Goal: Task Accomplishment & Management: Manage account settings

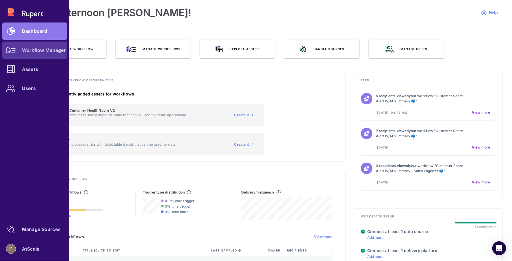
click at [40, 55] on link "Workflow Manager" at bounding box center [34, 50] width 65 height 17
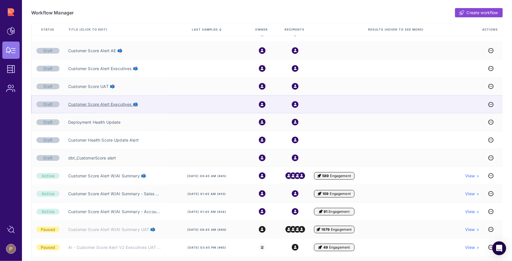
scroll to position [72, 0]
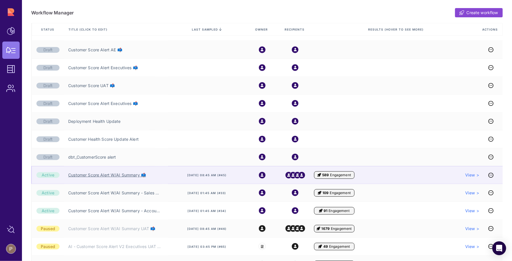
click at [132, 175] on link "Customer Score Alert W/AI Summary 📫" at bounding box center [107, 175] width 78 height 6
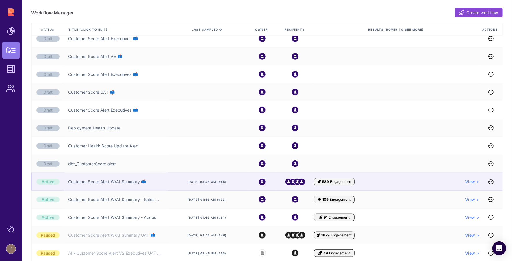
scroll to position [69, 0]
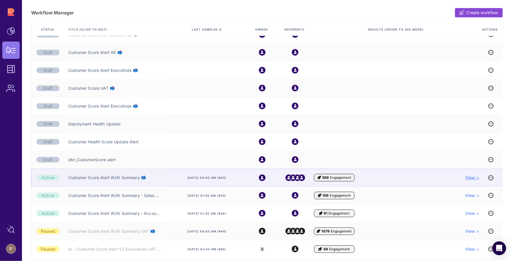
click at [473, 179] on span "View >" at bounding box center [472, 178] width 14 height 6
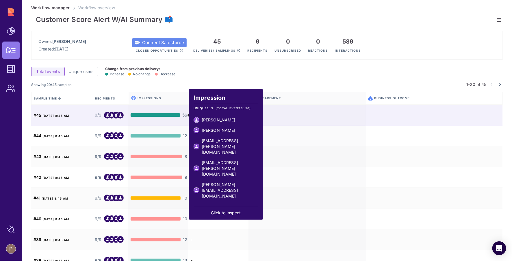
click at [148, 115] on span at bounding box center [155, 114] width 49 height 3
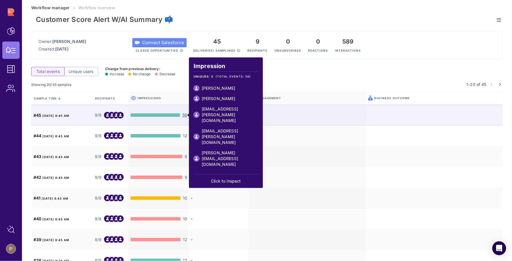
click at [186, 117] on span "56" at bounding box center [184, 115] width 5 height 6
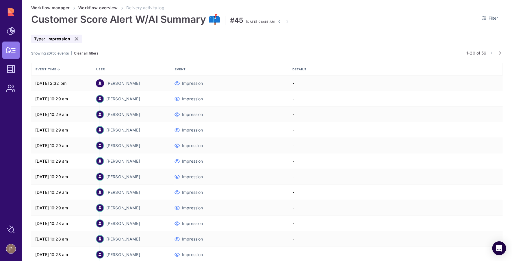
click at [500, 53] on link at bounding box center [499, 52] width 5 height 3
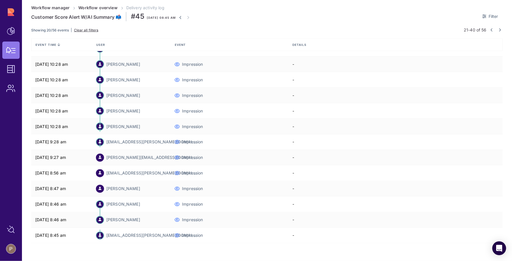
scroll to position [41, 0]
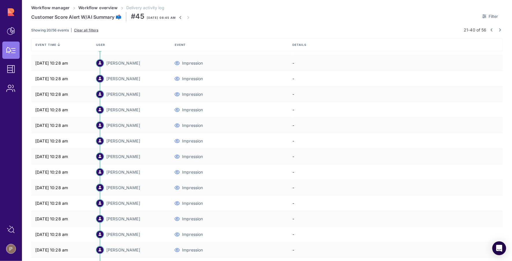
click at [499, 30] on icon at bounding box center [500, 29] width 2 height 3
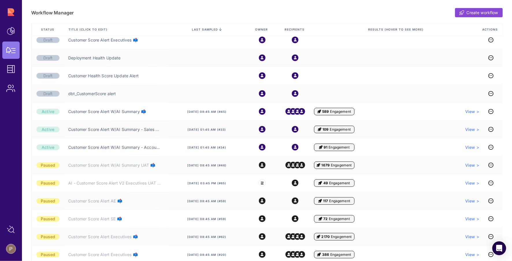
scroll to position [135, 0]
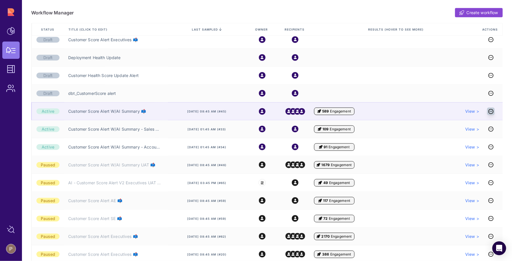
click at [490, 111] on icon at bounding box center [490, 111] width 5 height 0
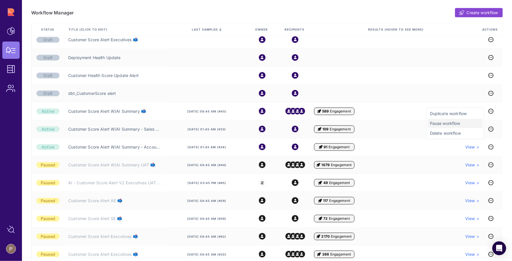
click at [470, 123] on span "Pause workflow" at bounding box center [455, 124] width 50 height 6
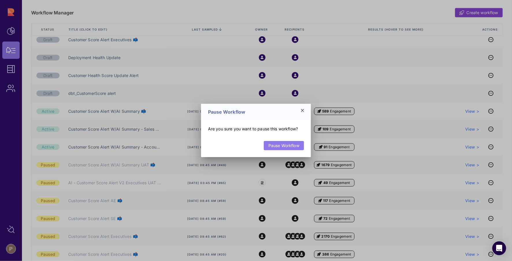
click at [285, 145] on link "Pause Workflow" at bounding box center [284, 145] width 40 height 9
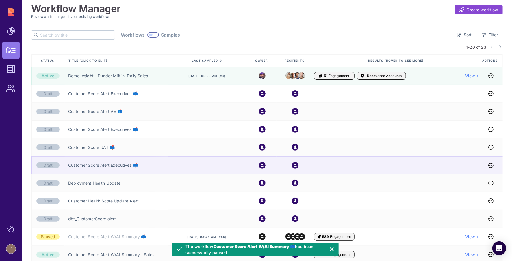
scroll to position [126, 0]
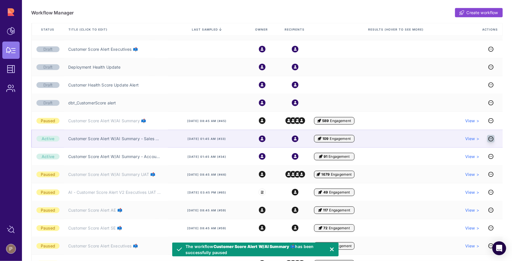
click at [491, 139] on icon at bounding box center [490, 139] width 5 height 0
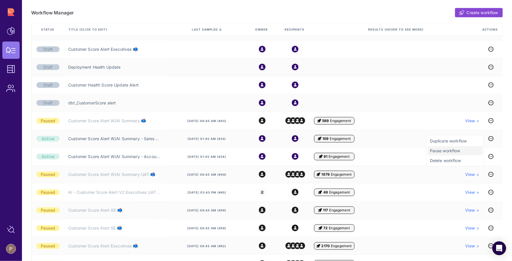
click at [439, 153] on span "Pause workflow" at bounding box center [455, 151] width 50 height 6
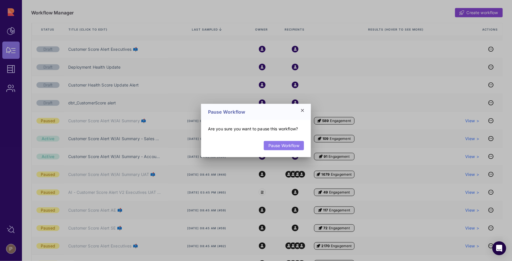
click at [280, 145] on link "Pause Workflow" at bounding box center [284, 145] width 40 height 9
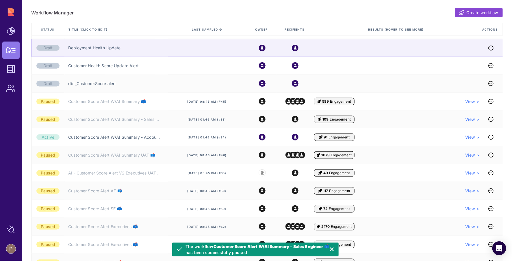
scroll to position [202, 0]
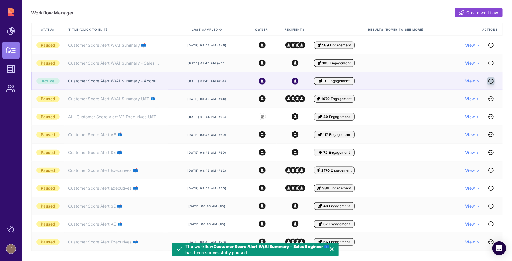
click at [489, 81] on icon at bounding box center [490, 81] width 5 height 0
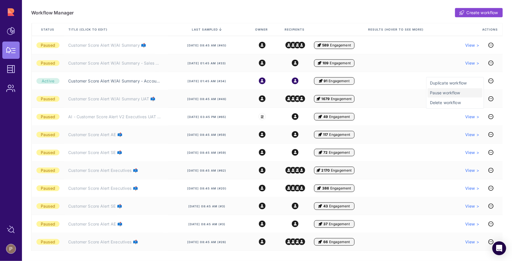
click at [448, 94] on span "Pause workflow" at bounding box center [455, 93] width 50 height 6
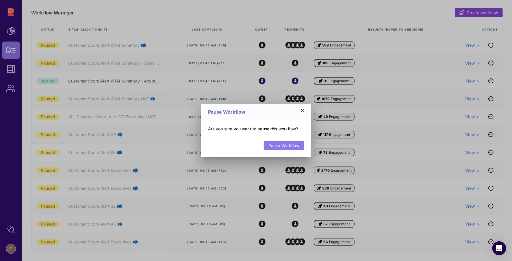
click at [290, 146] on link "Pause Workflow" at bounding box center [284, 145] width 40 height 9
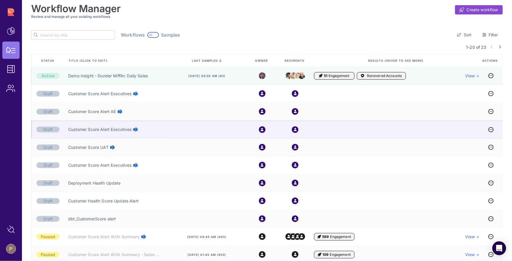
scroll to position [7, 0]
